Goal: Find specific page/section: Find specific page/section

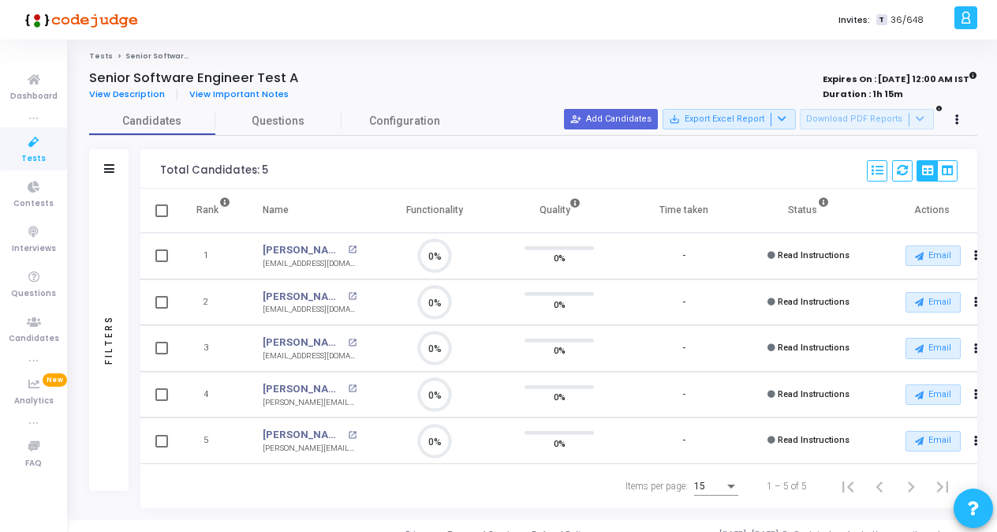
click at [27, 152] on span "Tests" at bounding box center [33, 158] width 24 height 13
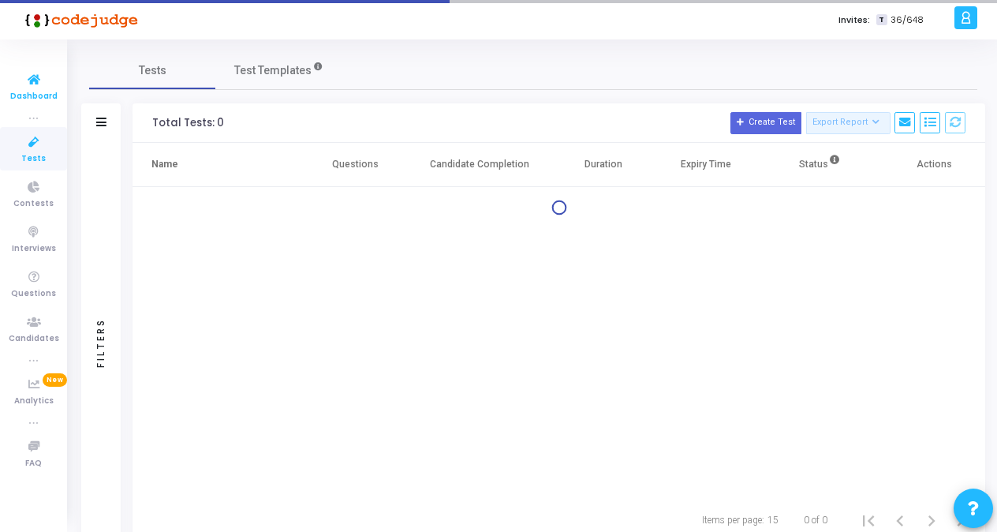
click at [43, 90] on span "Dashboard" at bounding box center [33, 96] width 47 height 13
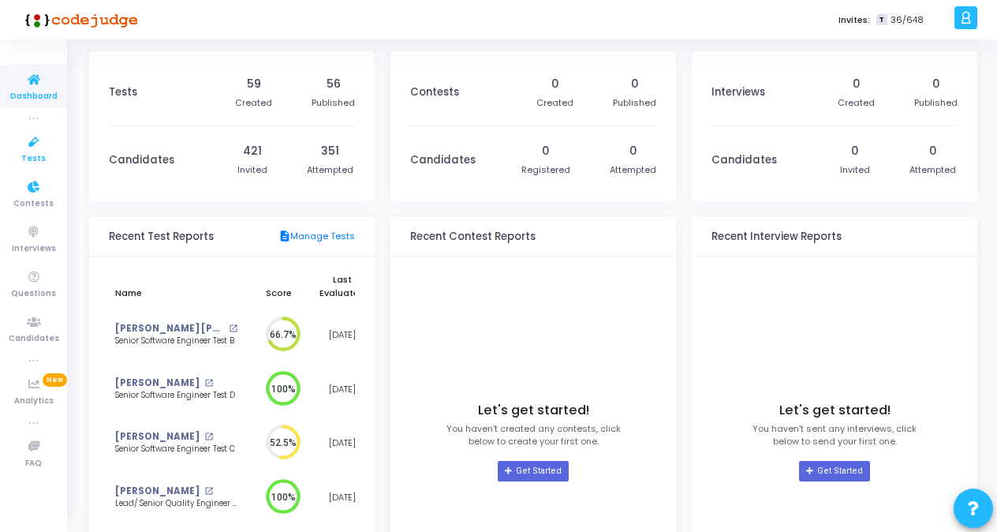
click at [51, 164] on link "Tests" at bounding box center [33, 148] width 67 height 43
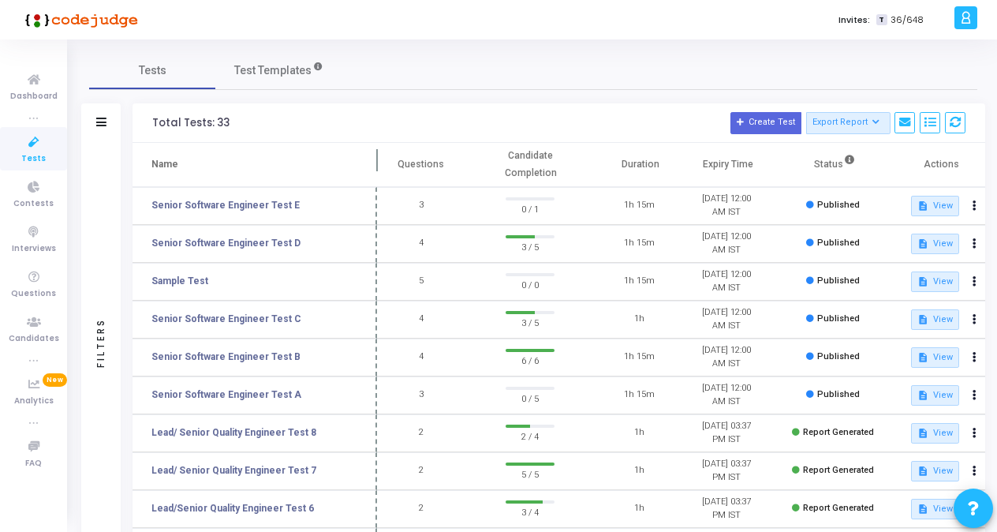
drag, startPoint x: 299, startPoint y: 158, endPoint x: 372, endPoint y: 163, distance: 73.6
click at [372, 163] on span at bounding box center [377, 164] width 16 height 43
click at [276, 391] on link "Senior Software Engineer Test A" at bounding box center [227, 394] width 150 height 14
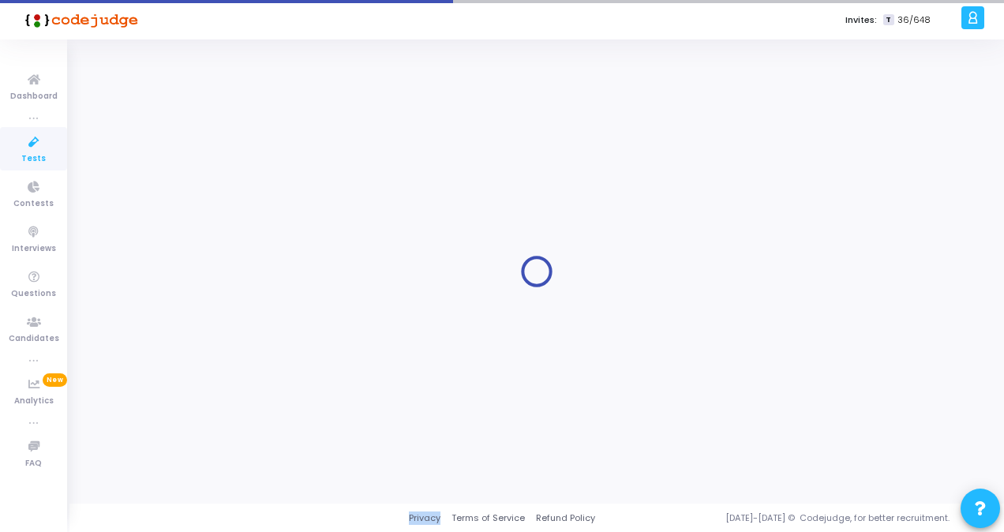
click at [276, 391] on div at bounding box center [536, 271] width 895 height 440
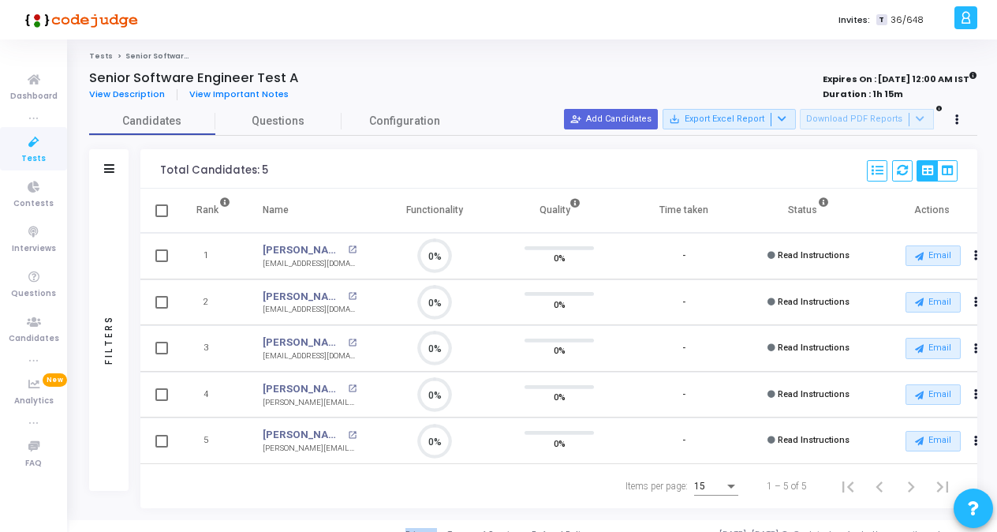
scroll to position [7, 6]
drag, startPoint x: 276, startPoint y: 391, endPoint x: 335, endPoint y: 496, distance: 119.4
click at [335, 496] on div "Items per page: 15 1 – 5 of 5" at bounding box center [559, 486] width 811 height 44
click at [32, 149] on icon at bounding box center [33, 143] width 33 height 20
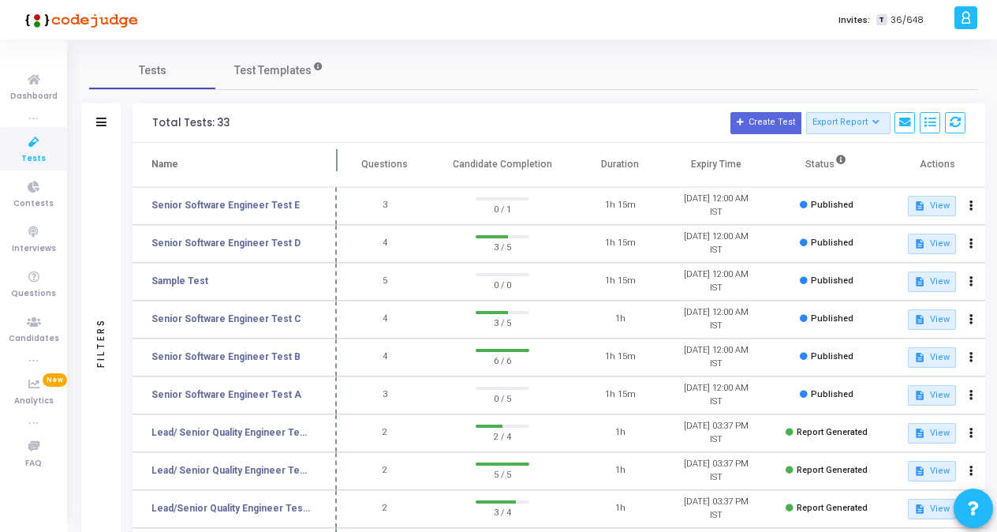
drag, startPoint x: 305, startPoint y: 163, endPoint x: 344, endPoint y: 169, distance: 39.2
click at [344, 169] on span at bounding box center [337, 164] width 16 height 43
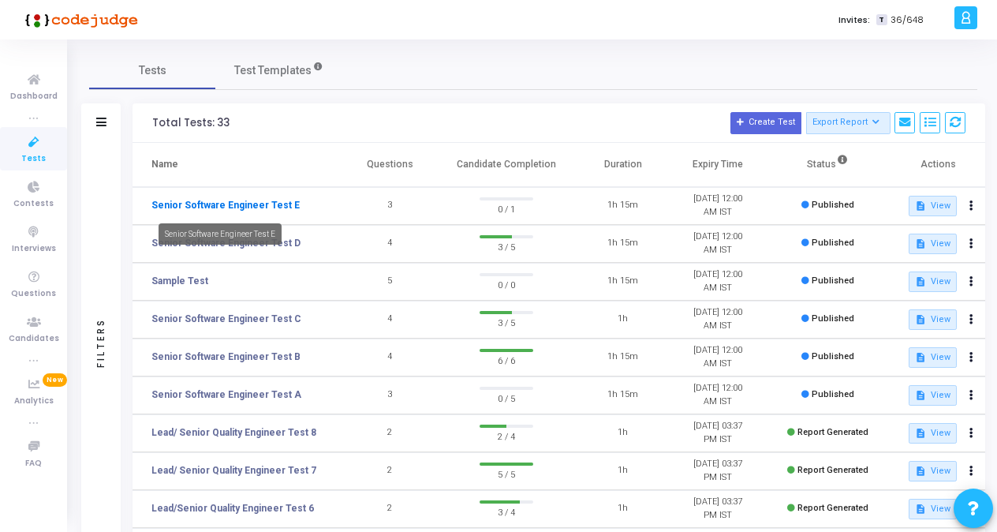
click at [230, 204] on link "Senior Software Engineer Test E" at bounding box center [226, 205] width 148 height 14
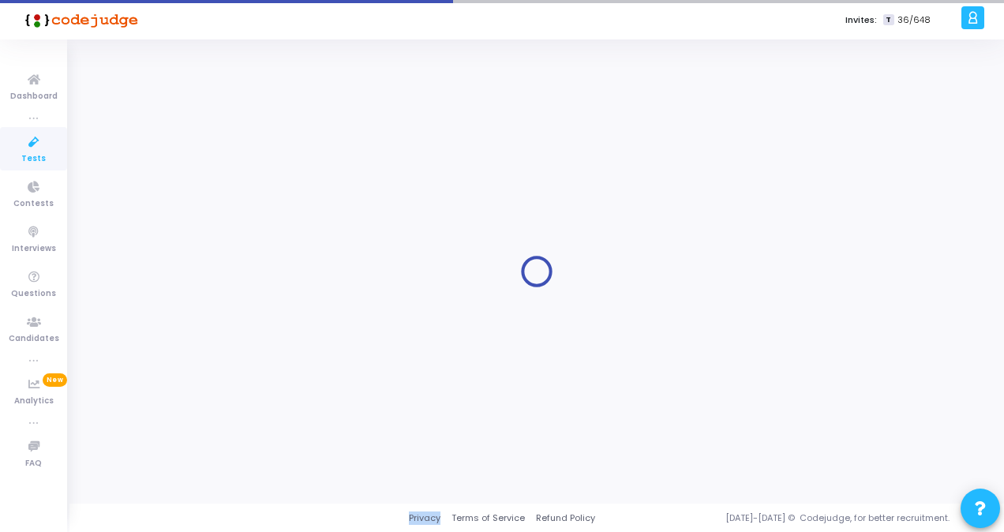
click at [230, 204] on div at bounding box center [536, 271] width 895 height 440
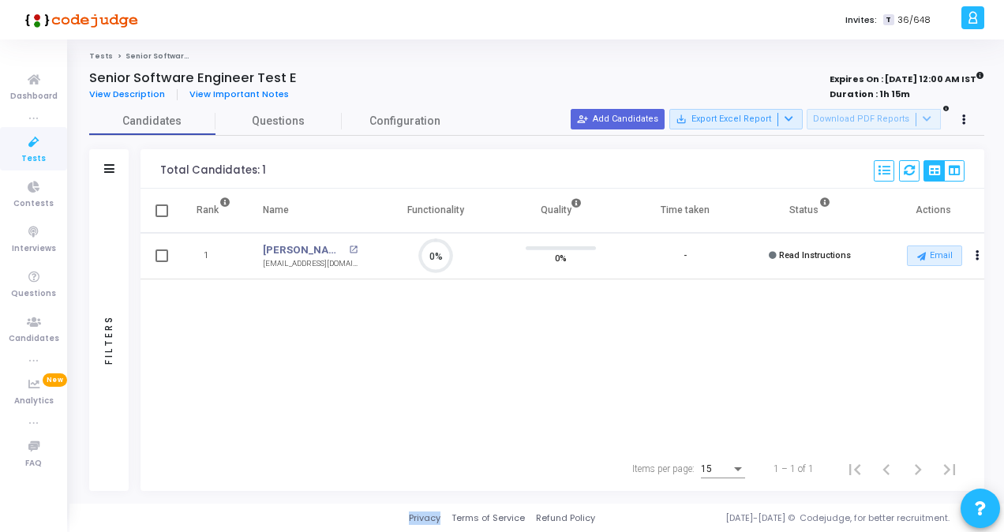
scroll to position [33, 39]
